Goal: Task Accomplishment & Management: Manage account settings

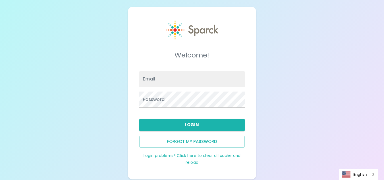
click at [206, 84] on input "Email" at bounding box center [191, 79] width 105 height 16
click at [197, 88] on div "Password" at bounding box center [190, 97] width 110 height 20
click at [196, 83] on input "Email" at bounding box center [191, 79] width 105 height 16
type input "[EMAIL_ADDRESS][DOMAIN_NAME]"
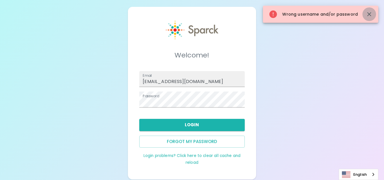
click at [367, 15] on icon "button" at bounding box center [369, 14] width 7 height 7
